Goal: Task Accomplishment & Management: Complete application form

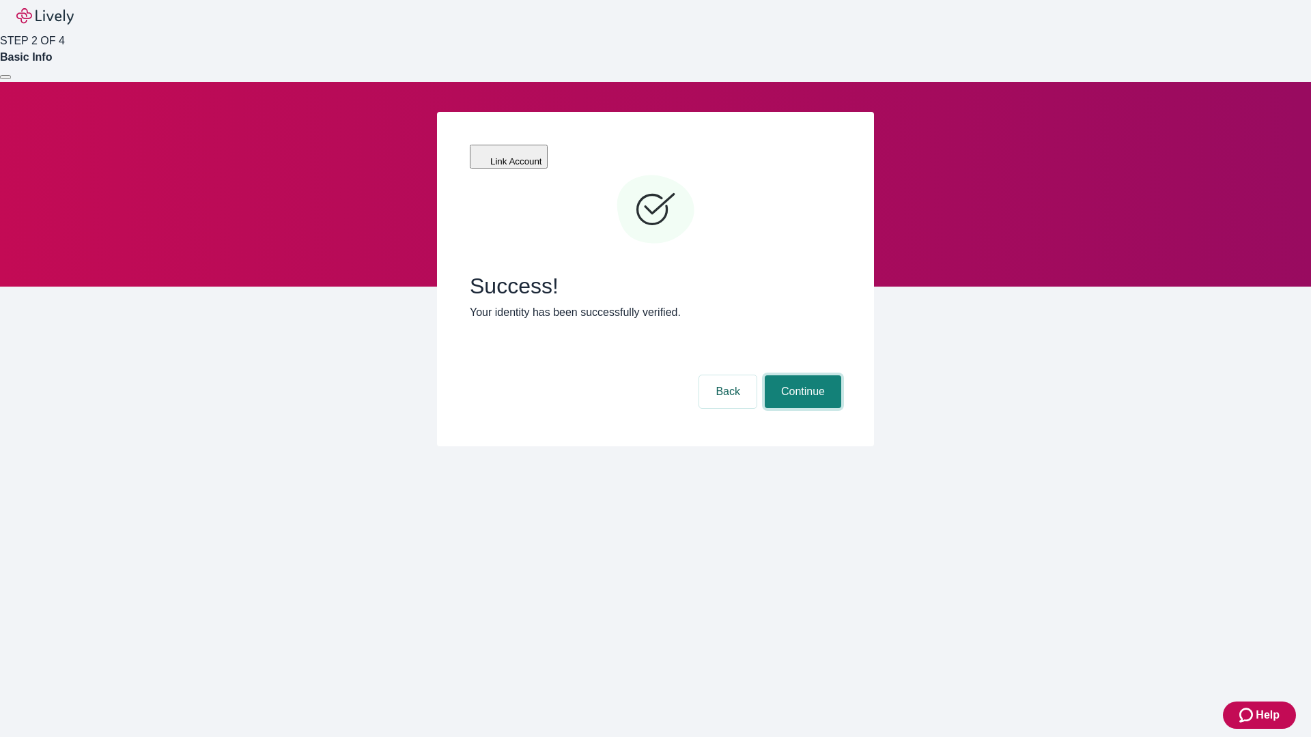
click at [801, 375] on button "Continue" at bounding box center [803, 391] width 76 height 33
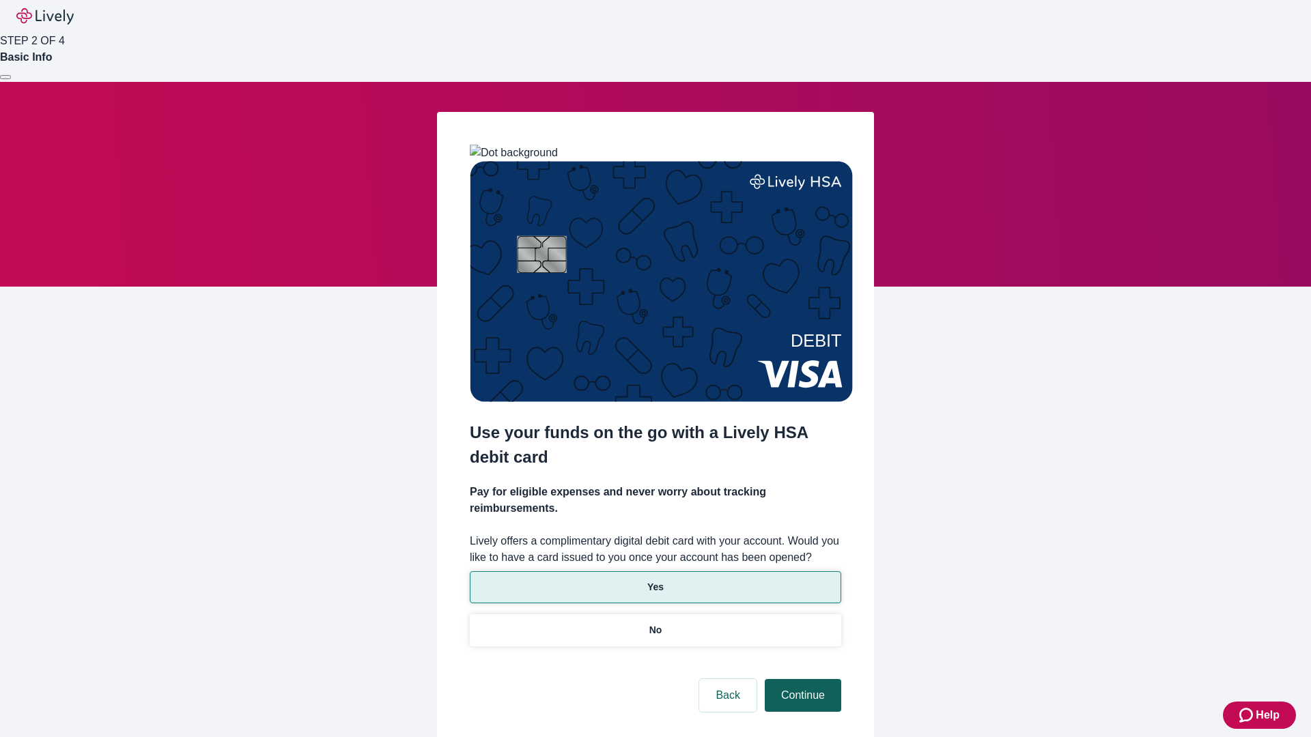
click at [655, 623] on p "No" at bounding box center [655, 630] width 13 height 14
click at [801, 679] on button "Continue" at bounding box center [803, 695] width 76 height 33
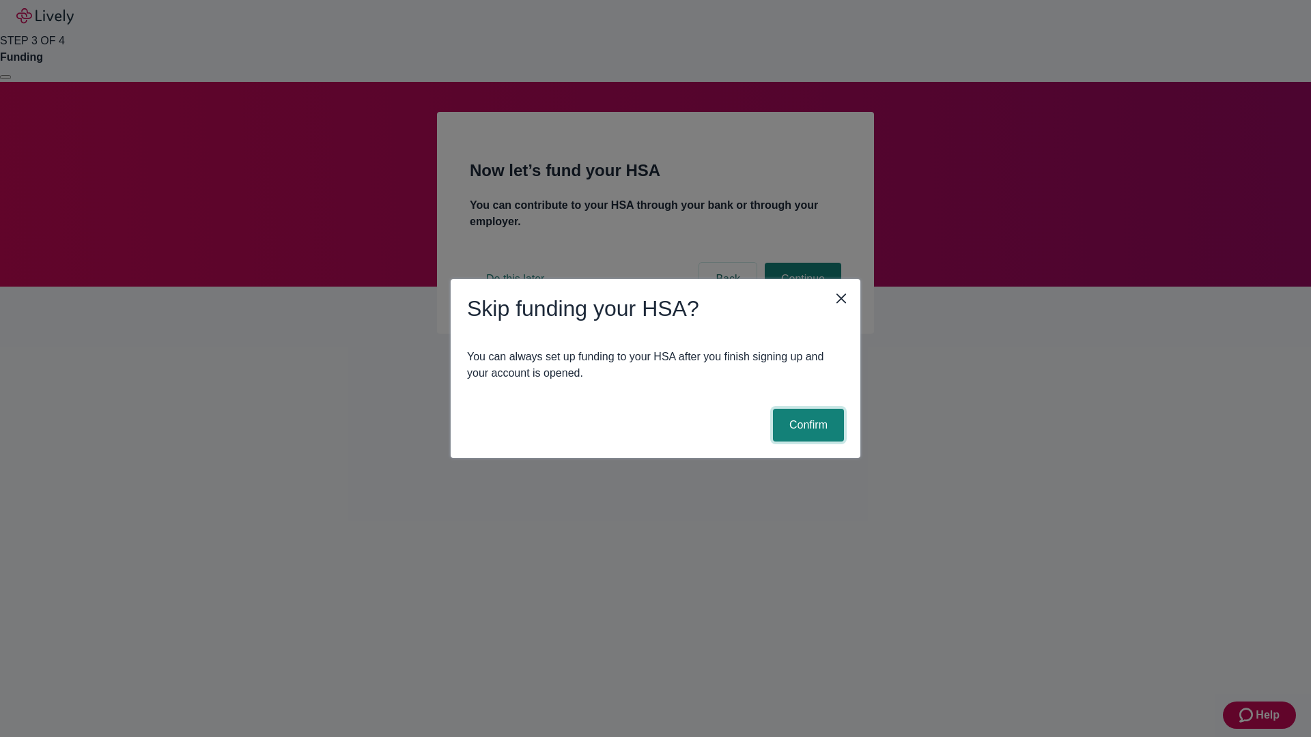
click at [806, 425] on button "Confirm" at bounding box center [808, 425] width 71 height 33
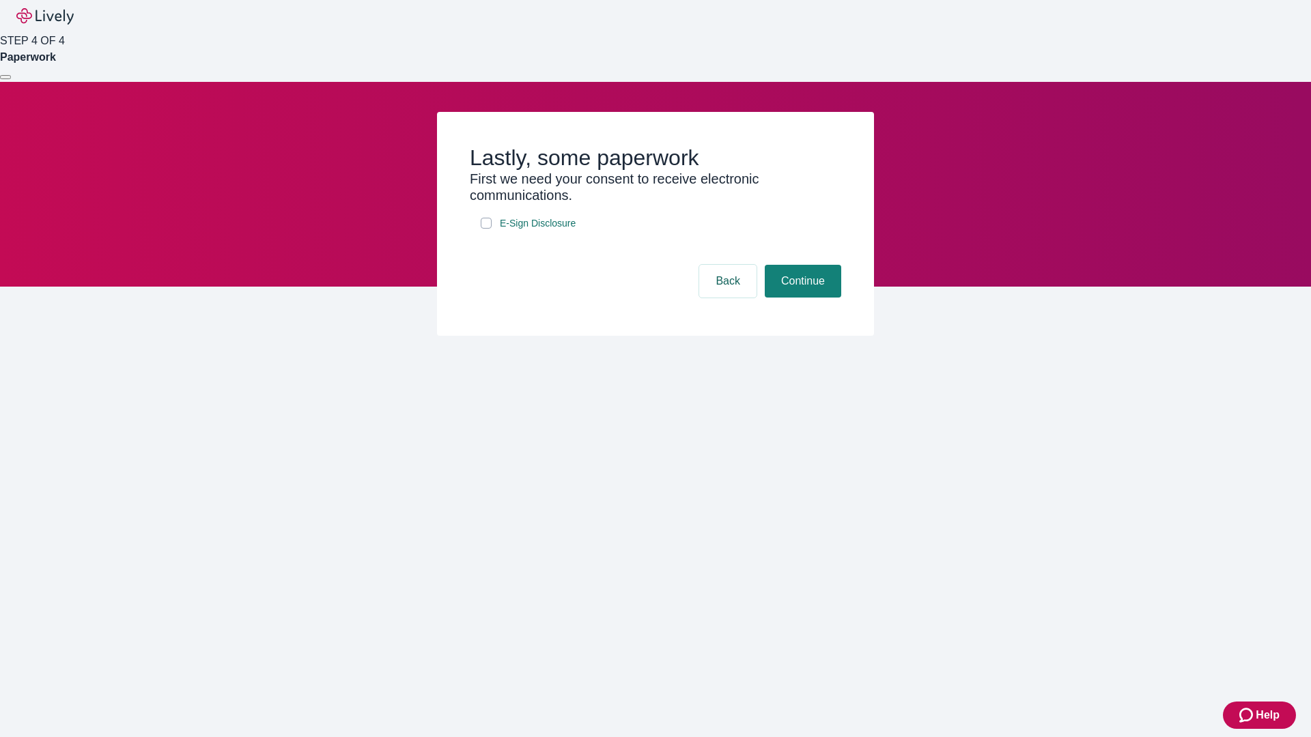
click at [486, 229] on input "E-Sign Disclosure" at bounding box center [486, 223] width 11 height 11
checkbox input "true"
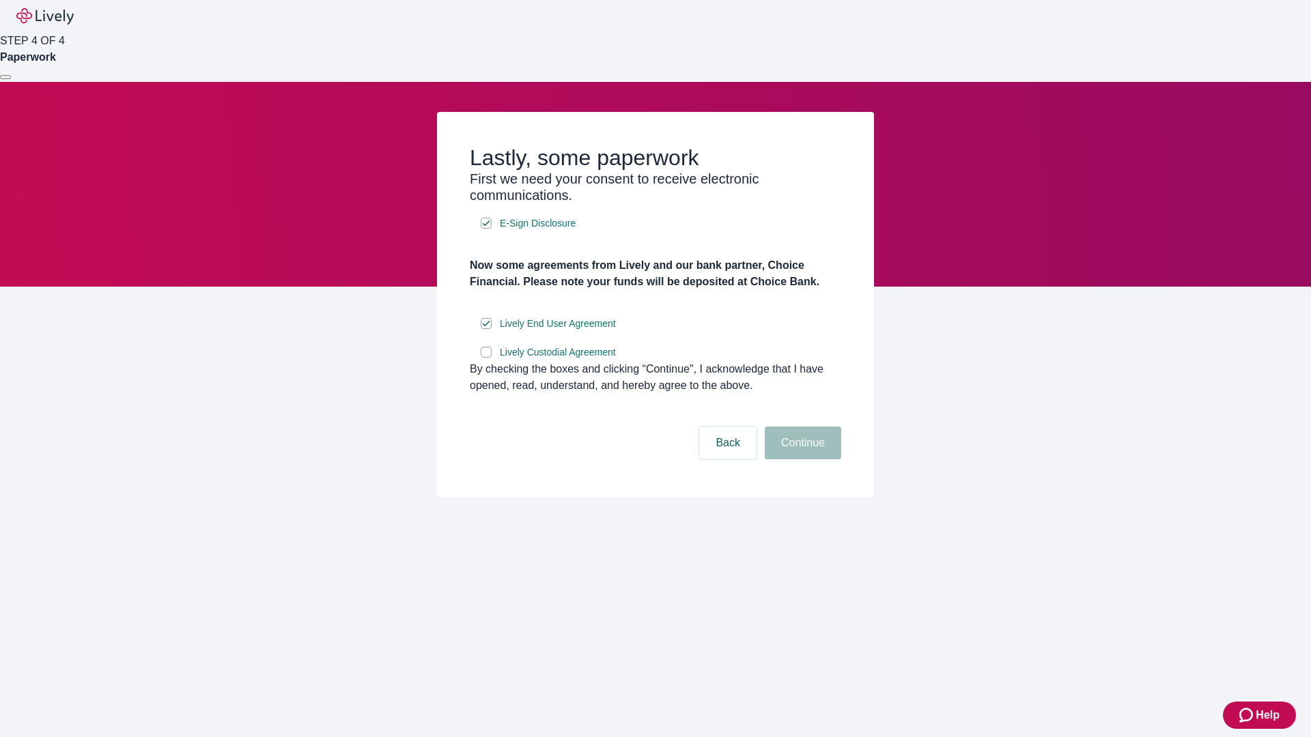
click at [486, 358] on input "Lively Custodial Agreement" at bounding box center [486, 352] width 11 height 11
checkbox input "true"
click at [801, 459] on button "Continue" at bounding box center [803, 443] width 76 height 33
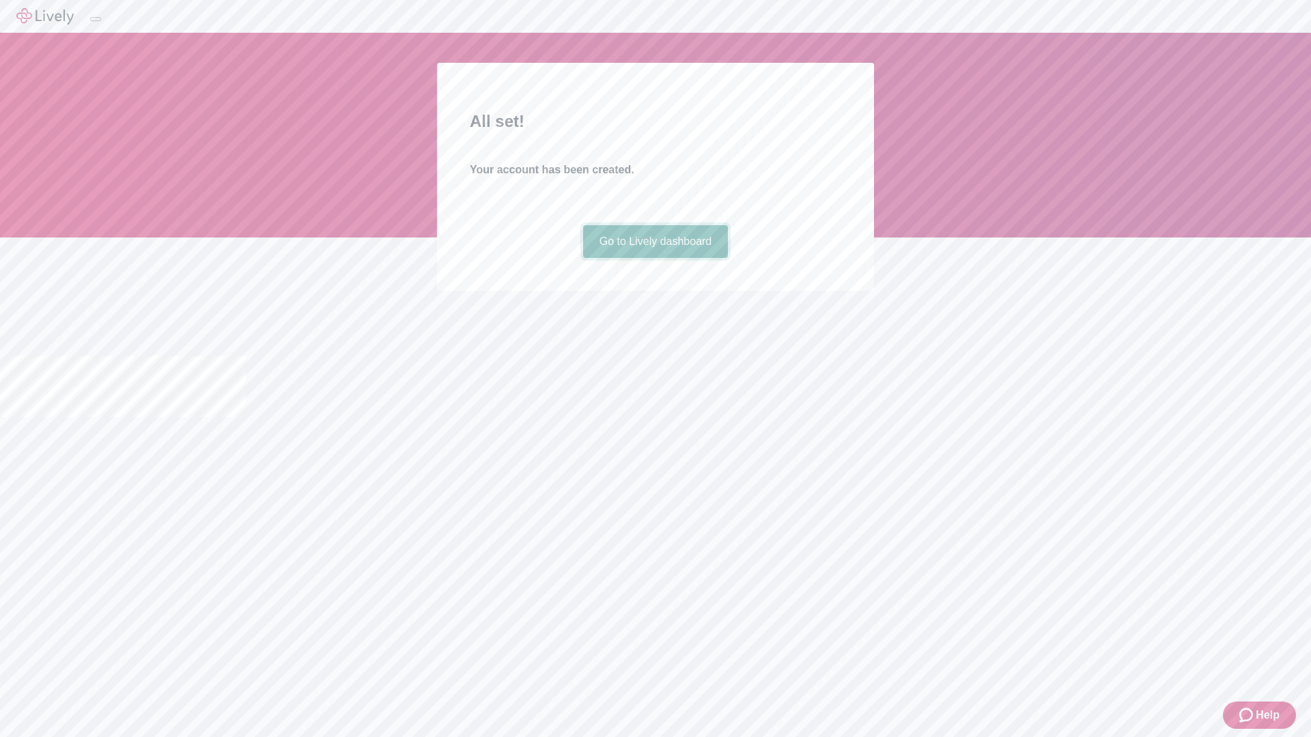
click at [655, 258] on link "Go to Lively dashboard" at bounding box center [655, 241] width 145 height 33
